Goal: Information Seeking & Learning: Check status

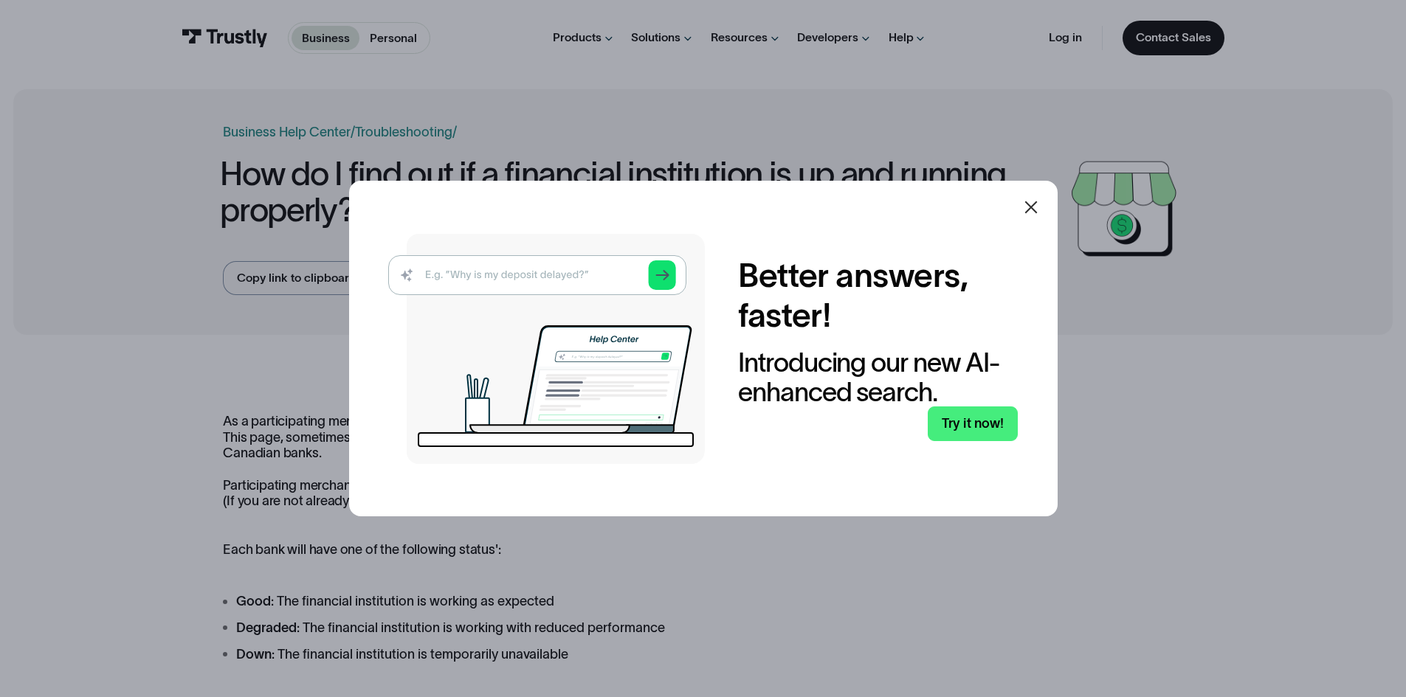
click at [1036, 198] on icon at bounding box center [1031, 207] width 18 height 18
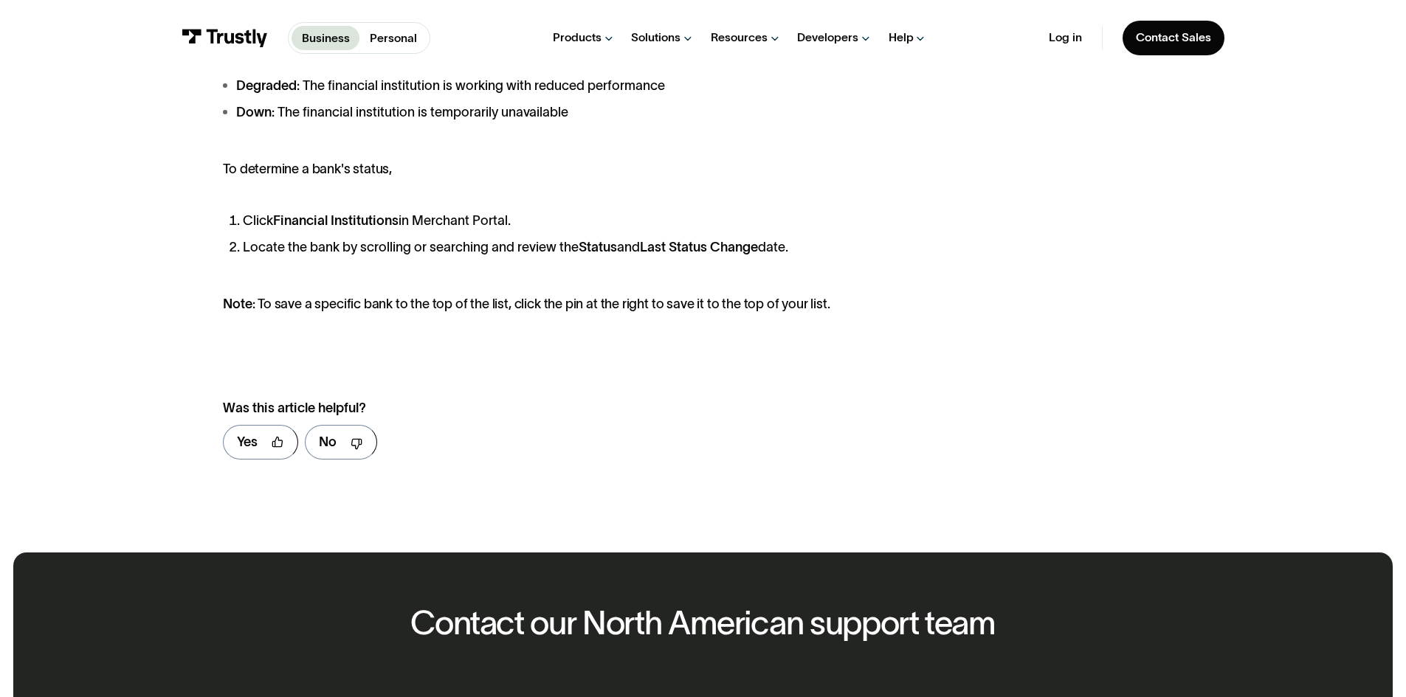
scroll to position [516, 0]
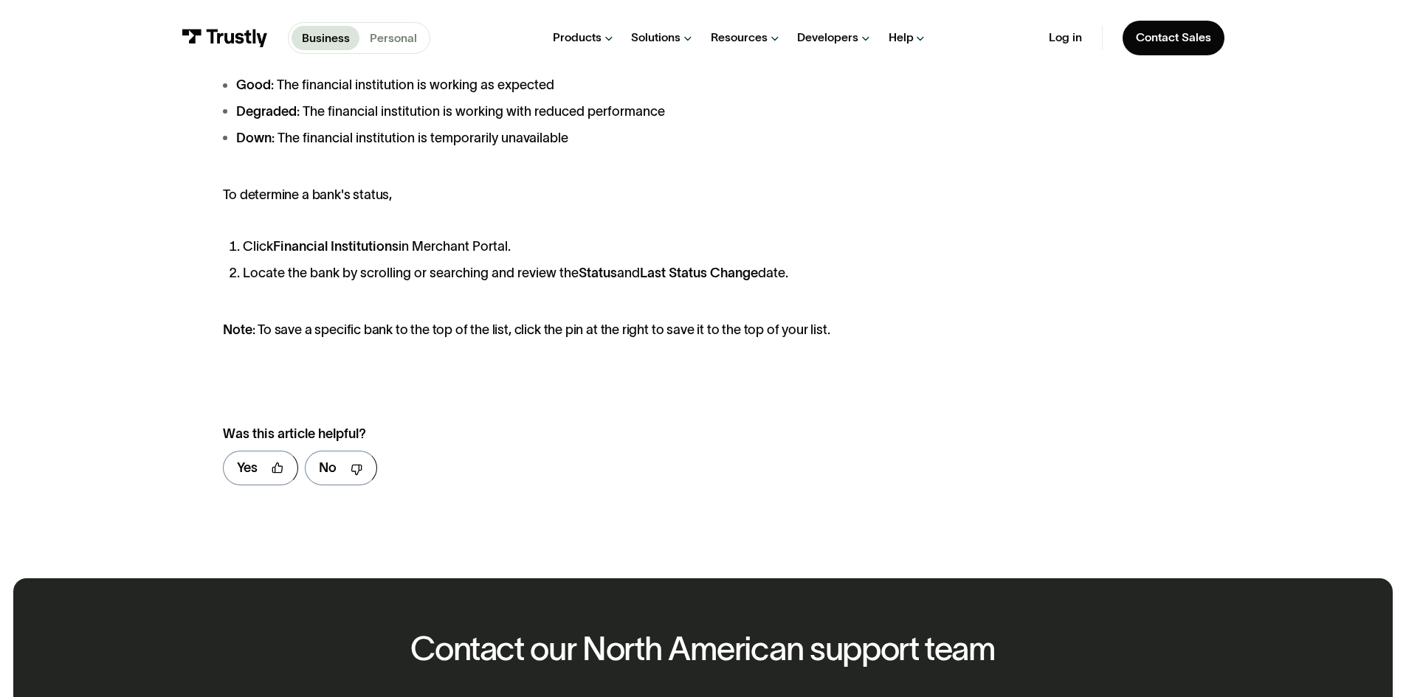
click at [381, 38] on p "Personal" at bounding box center [393, 39] width 47 height 18
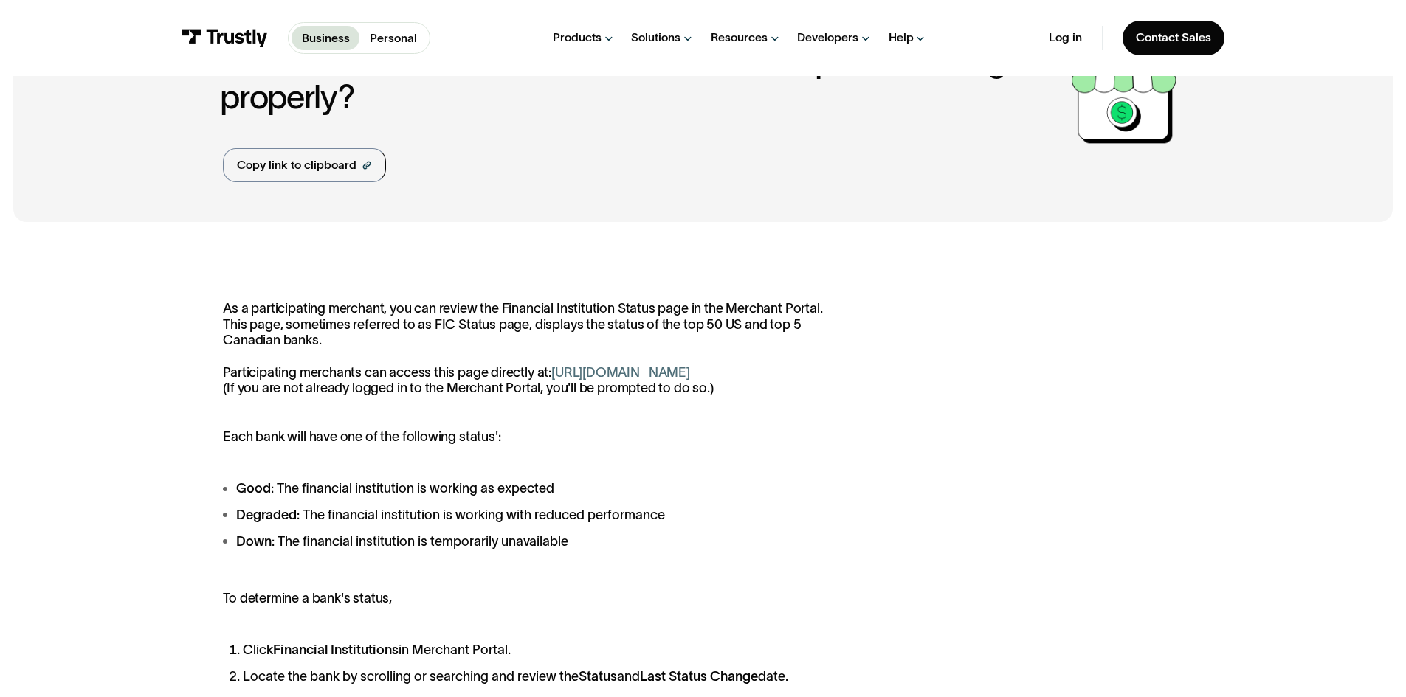
scroll to position [0, 0]
